Goal: Information Seeking & Learning: Learn about a topic

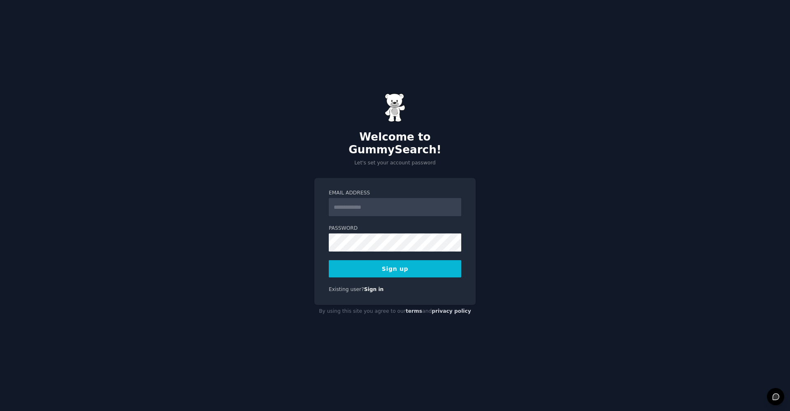
click at [347, 198] on input "Email Address" at bounding box center [395, 207] width 132 height 18
type input "**********"
click at [377, 270] on button "Sign up" at bounding box center [395, 268] width 132 height 17
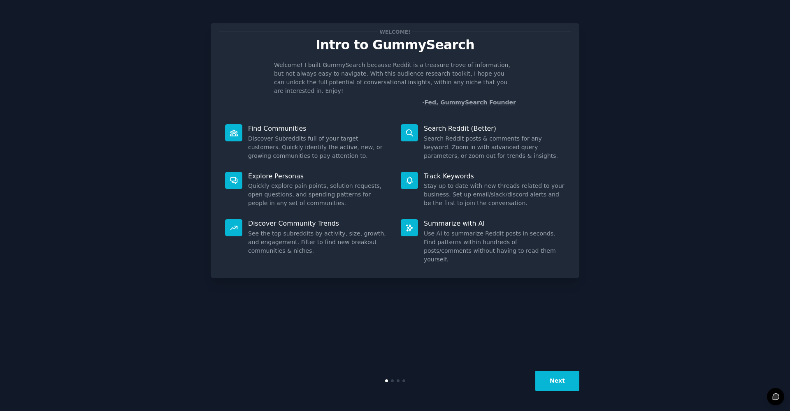
click at [659, 201] on div "Welcome! Intro to GummySearch Welcome! I built GummySearch because Reddit is a …" at bounding box center [395, 206] width 767 height 388
click at [553, 384] on button "Next" at bounding box center [557, 381] width 44 height 20
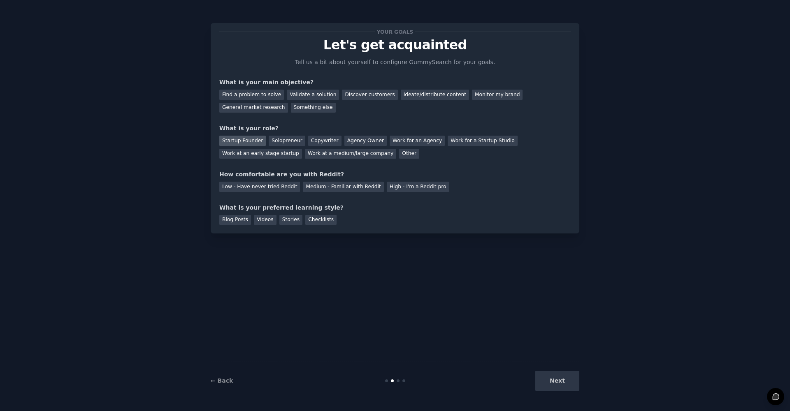
click at [250, 139] on div "Startup Founder" at bounding box center [242, 141] width 46 height 10
click at [261, 97] on div "Find a problem to solve" at bounding box center [251, 95] width 65 height 10
click at [356, 188] on div "Medium - Familiar with Reddit" at bounding box center [343, 187] width 81 height 10
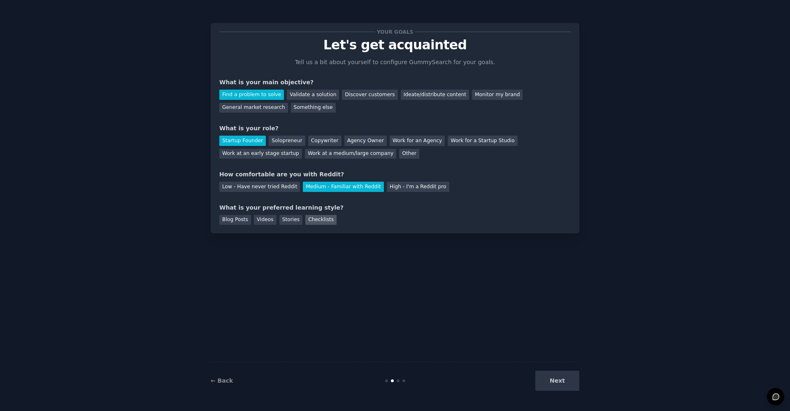
click at [325, 223] on div "Checklists" at bounding box center [320, 220] width 31 height 10
click at [556, 380] on button "Next" at bounding box center [557, 381] width 44 height 20
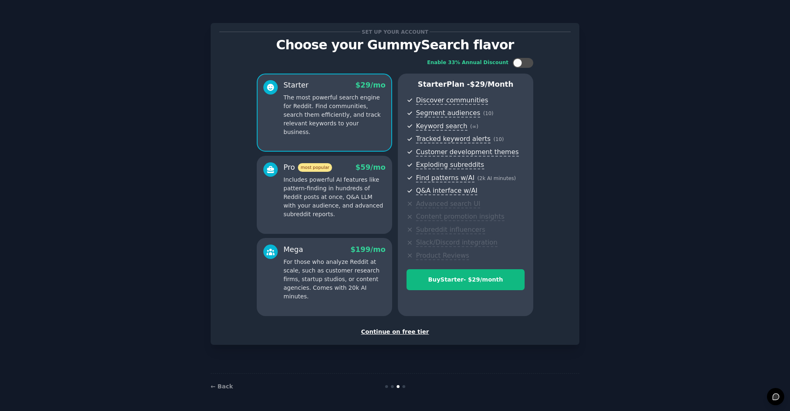
click at [420, 335] on div "Continue on free tier" at bounding box center [394, 332] width 351 height 9
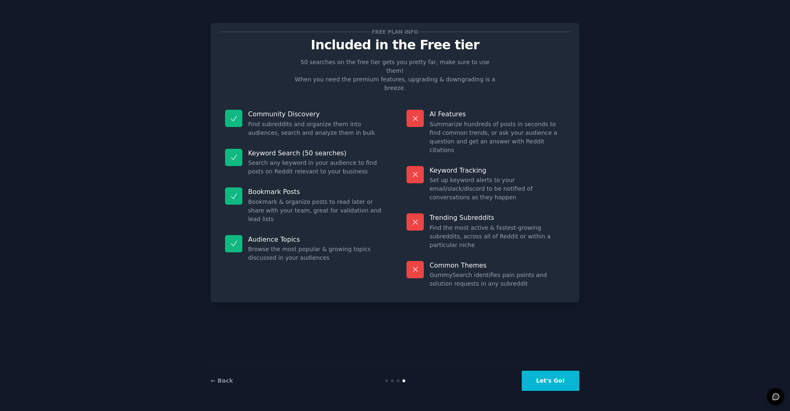
click at [420, 335] on div "Free plan info Included in the Free tier 50 searches on the free tier gets you …" at bounding box center [395, 206] width 369 height 388
click at [565, 381] on button "Let's Go!" at bounding box center [551, 381] width 58 height 20
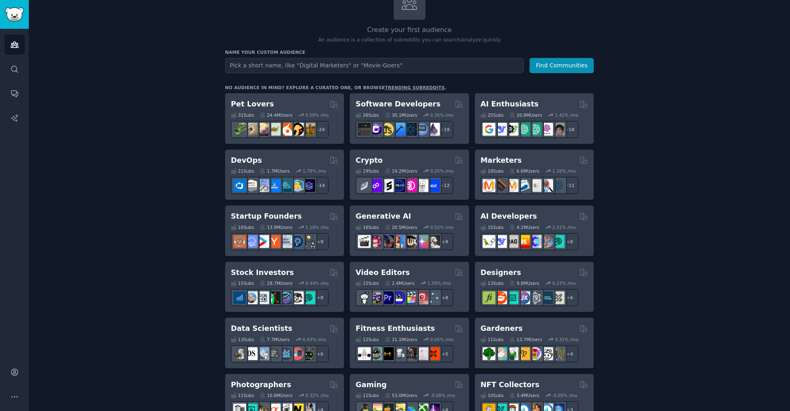
scroll to position [82, 0]
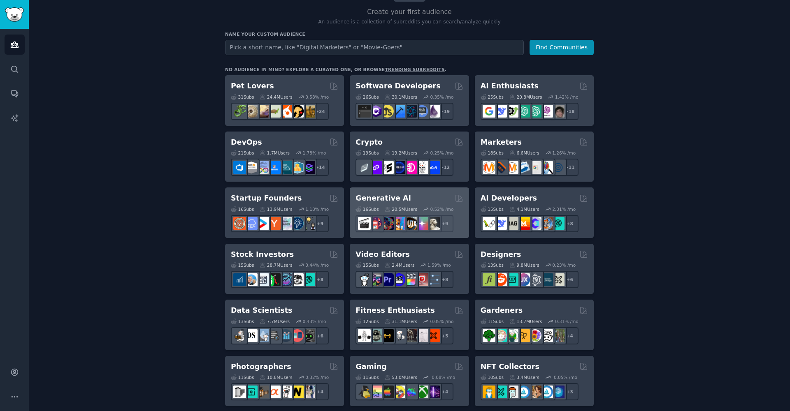
drag, startPoint x: 376, startPoint y: 201, endPoint x: 387, endPoint y: 201, distance: 11.5
click at [387, 201] on h2 "Generative AI" at bounding box center [383, 198] width 56 height 10
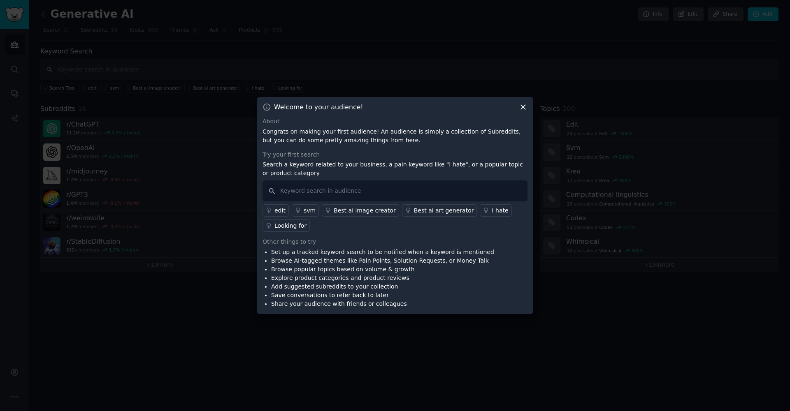
click at [524, 110] on icon at bounding box center [523, 107] width 9 height 9
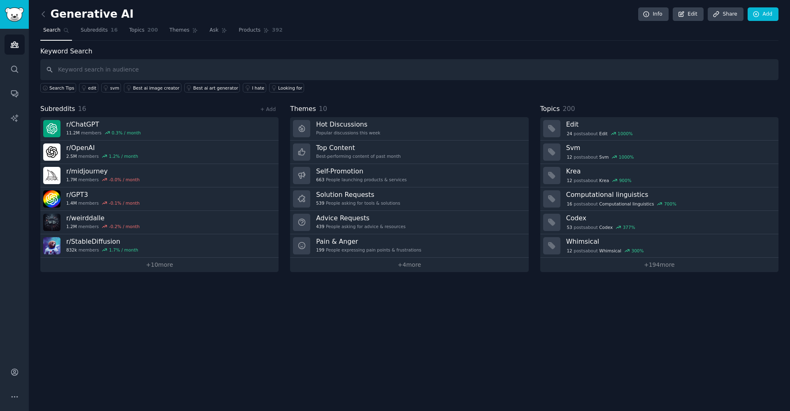
click at [39, 12] on div "Generative AI Info Edit Share Add Search Subreddits 16 Topics 200 Themes Ask Pr…" at bounding box center [409, 205] width 761 height 411
click at [42, 14] on icon at bounding box center [43, 14] width 9 height 9
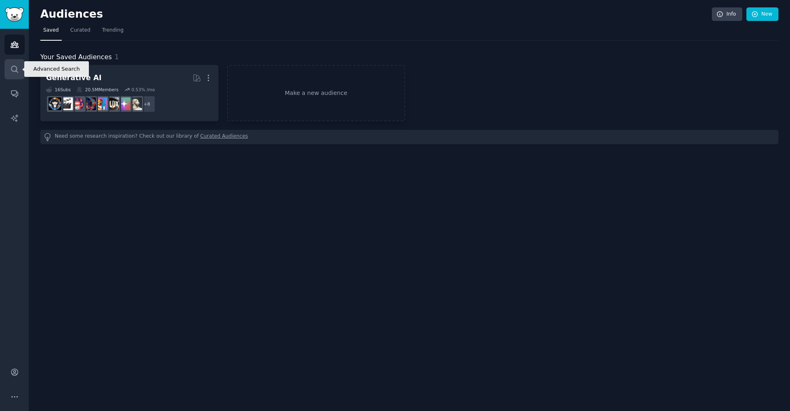
click at [10, 68] on icon "Sidebar" at bounding box center [14, 69] width 9 height 9
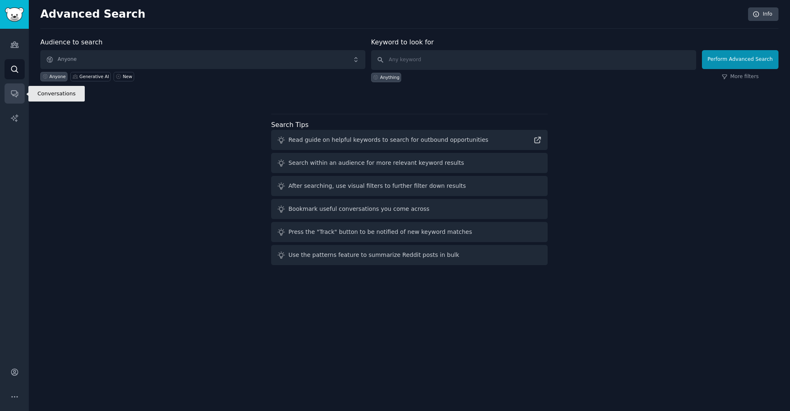
click at [14, 96] on icon "Sidebar" at bounding box center [14, 94] width 7 height 7
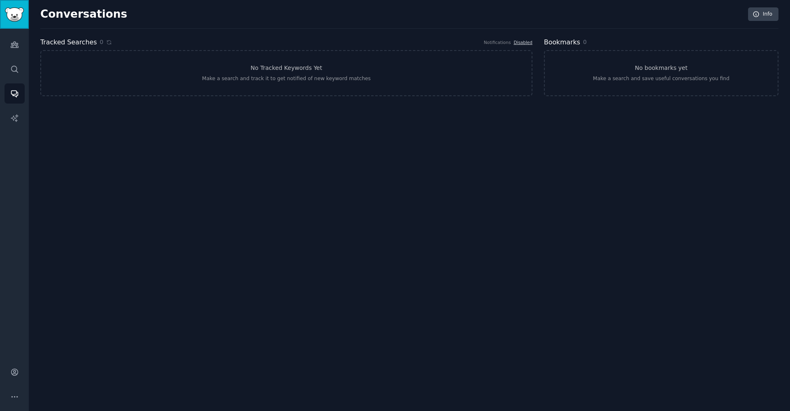
click at [15, 17] on img "Sidebar" at bounding box center [14, 14] width 19 height 14
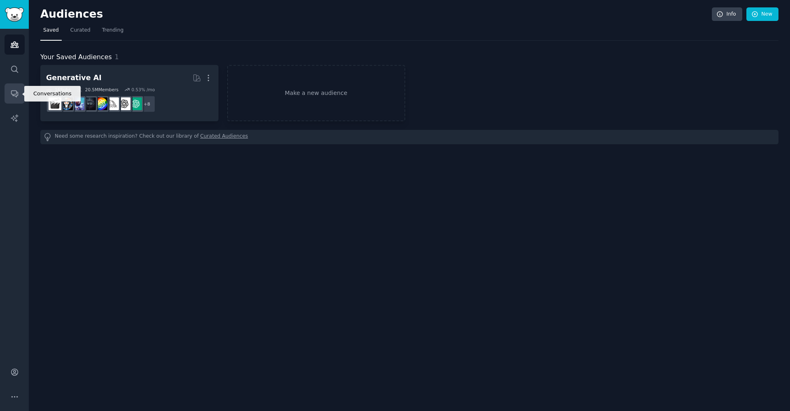
click at [19, 93] on link "Conversations" at bounding box center [15, 94] width 20 height 20
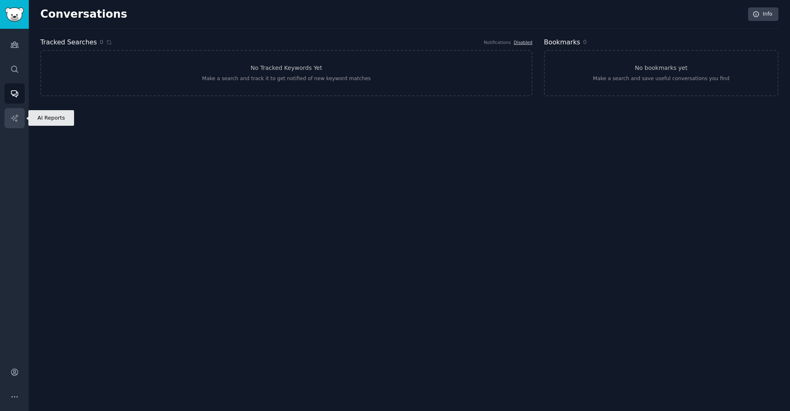
click at [14, 113] on link "AI Reports" at bounding box center [15, 118] width 20 height 20
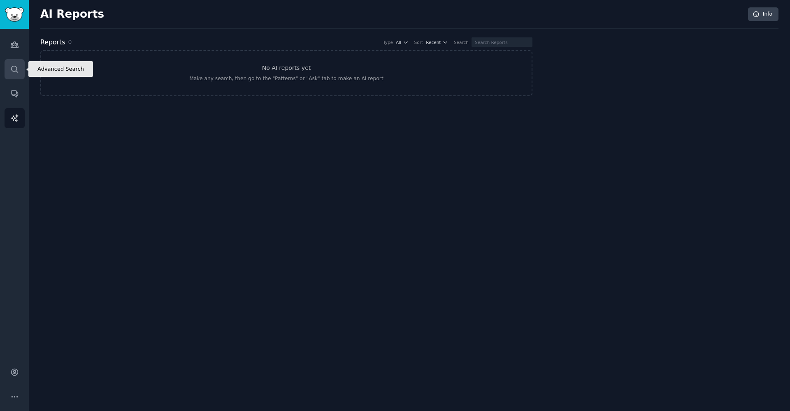
click at [16, 67] on icon "Sidebar" at bounding box center [14, 69] width 9 height 9
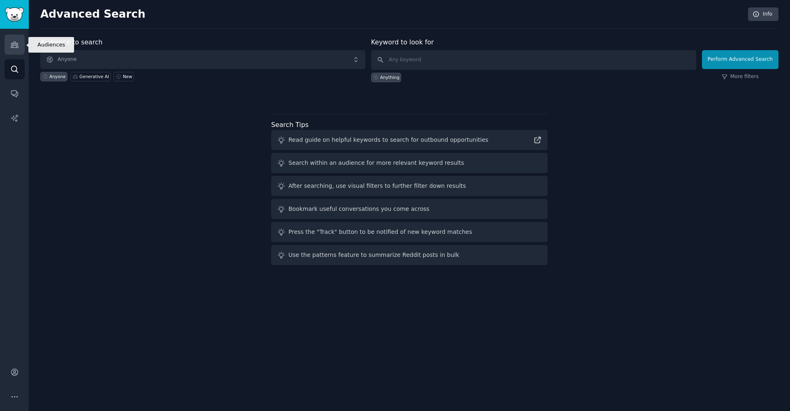
click at [19, 44] on link "Audiences" at bounding box center [15, 45] width 20 height 20
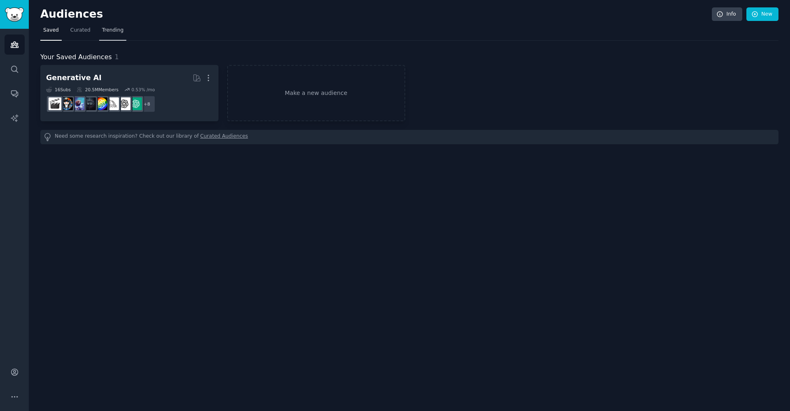
click at [118, 25] on link "Trending" at bounding box center [112, 32] width 27 height 17
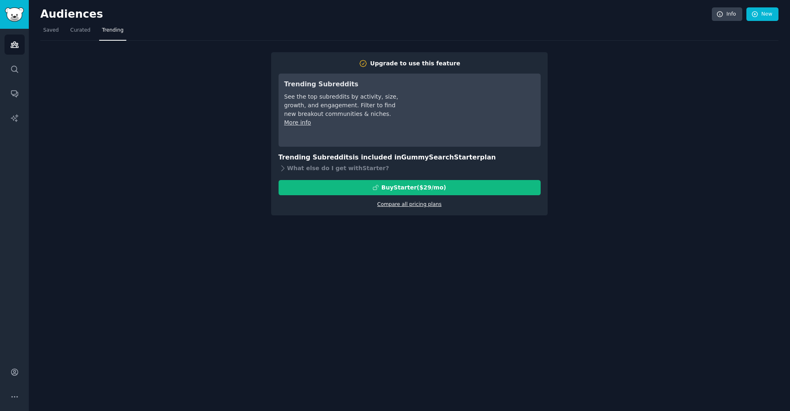
click at [429, 206] on link "Compare all pricing plans" at bounding box center [409, 205] width 64 height 6
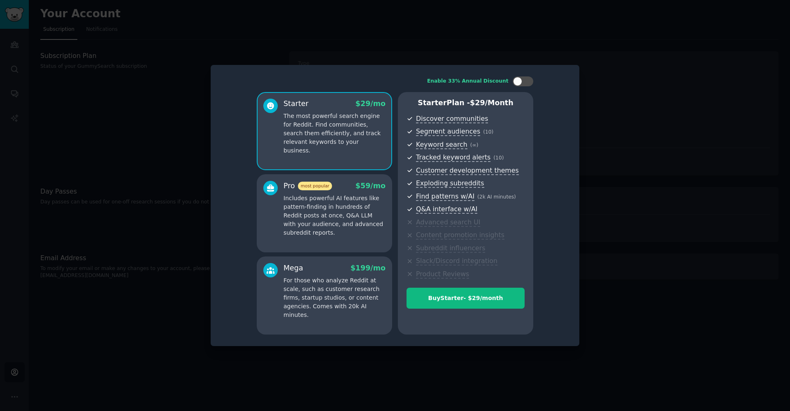
click at [606, 96] on div at bounding box center [395, 205] width 790 height 411
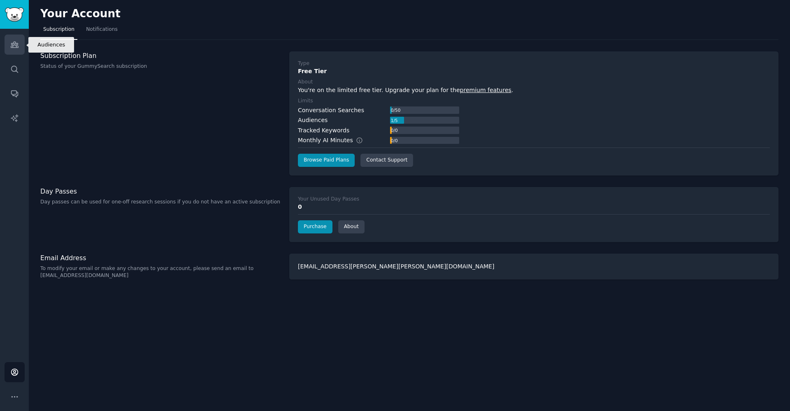
click at [12, 50] on link "Audiences" at bounding box center [15, 45] width 20 height 20
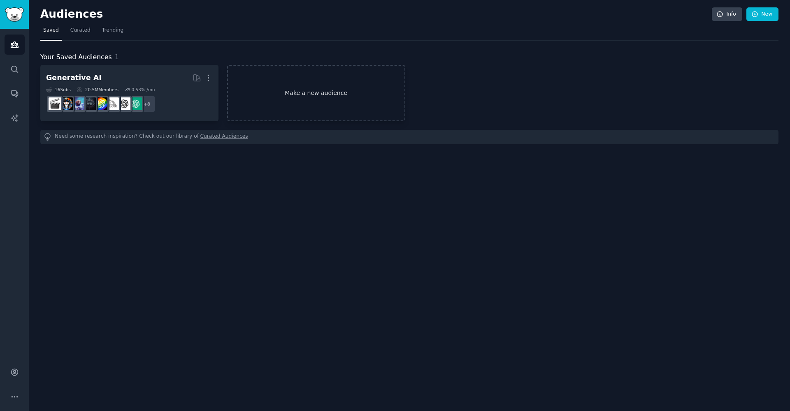
click at [314, 89] on link "Make a new audience" at bounding box center [316, 93] width 178 height 56
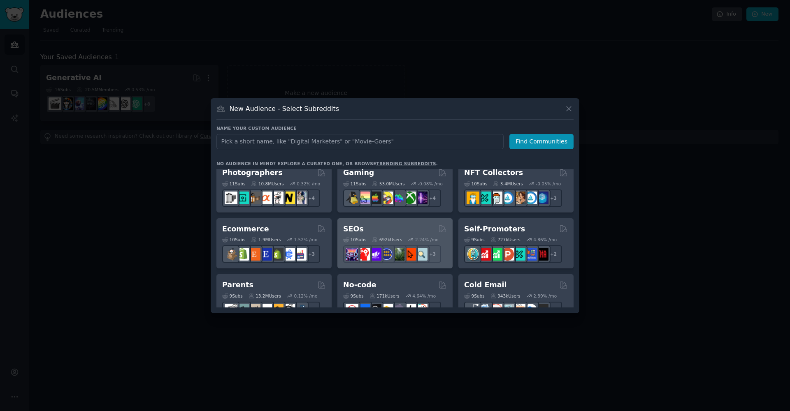
scroll to position [247, 0]
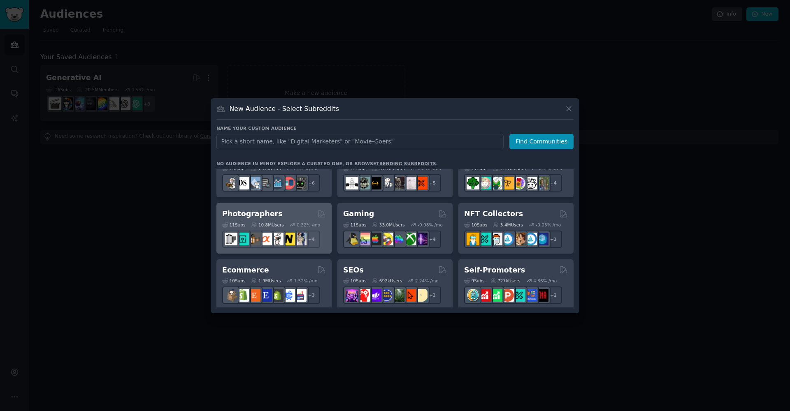
click at [248, 217] on h2 "Photographers" at bounding box center [252, 214] width 60 height 10
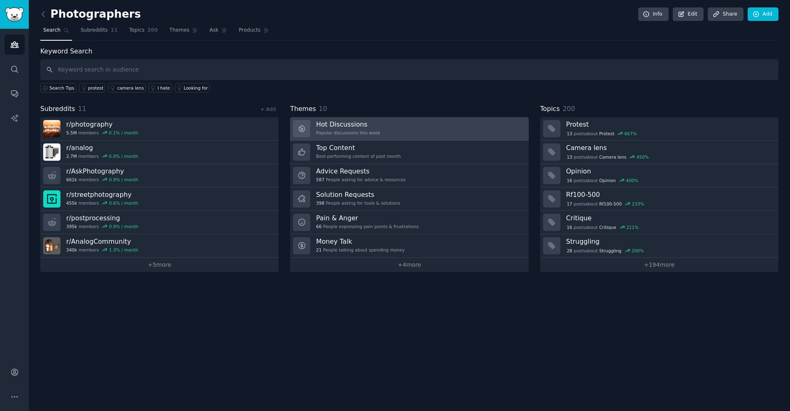
click at [384, 130] on link "Hot Discussions Popular discussions this week" at bounding box center [409, 128] width 238 height 23
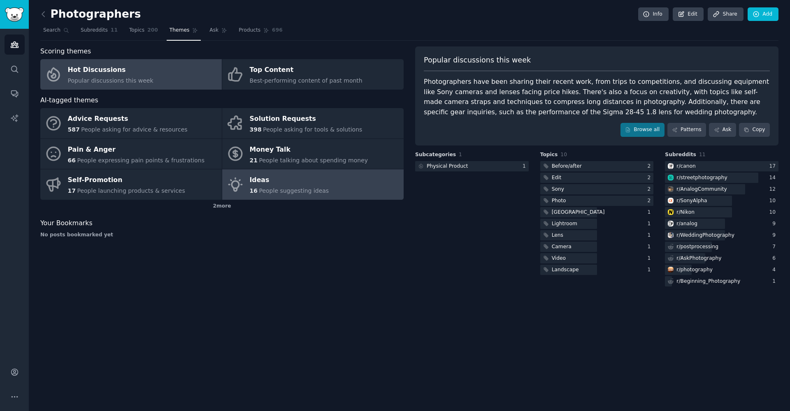
click at [284, 182] on div "Ideas" at bounding box center [289, 180] width 79 height 13
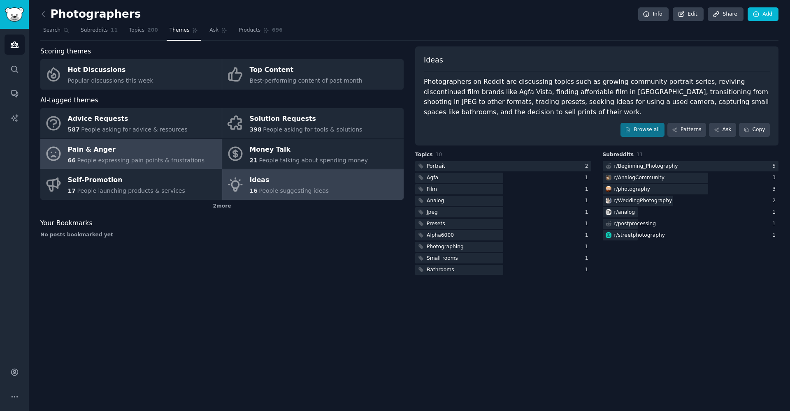
click at [153, 148] on div "Pain & Anger" at bounding box center [136, 149] width 137 height 13
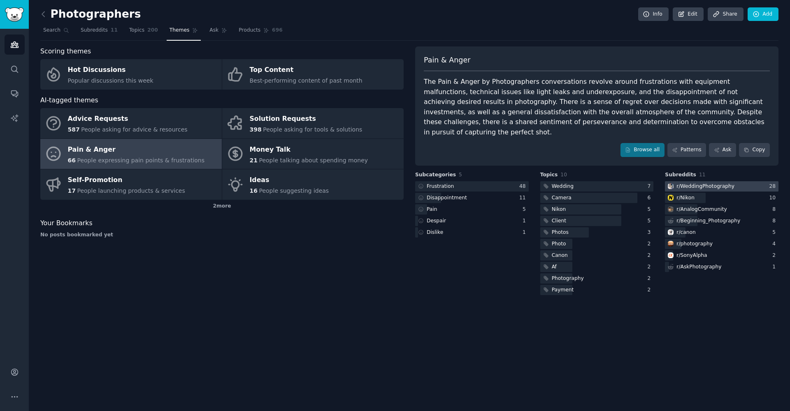
click at [738, 181] on div at bounding box center [722, 186] width 114 height 10
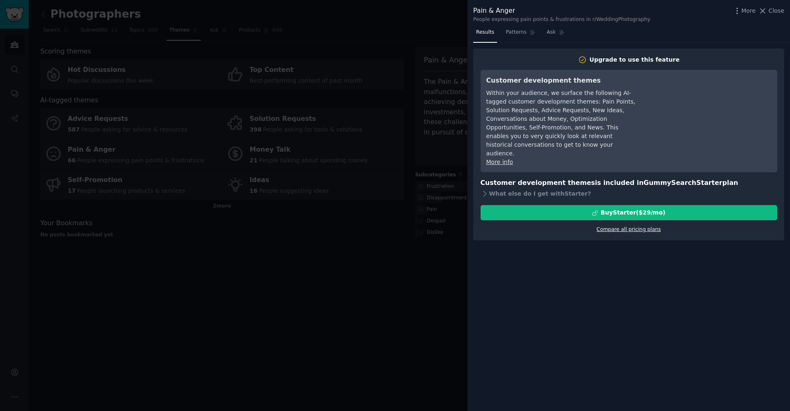
click at [650, 227] on link "Compare all pricing plans" at bounding box center [628, 230] width 64 height 6
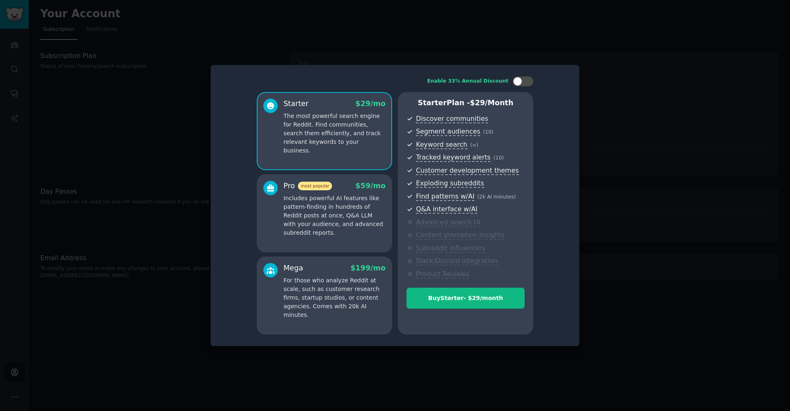
click at [646, 222] on div at bounding box center [395, 205] width 790 height 411
